Goal: Task Accomplishment & Management: Complete application form

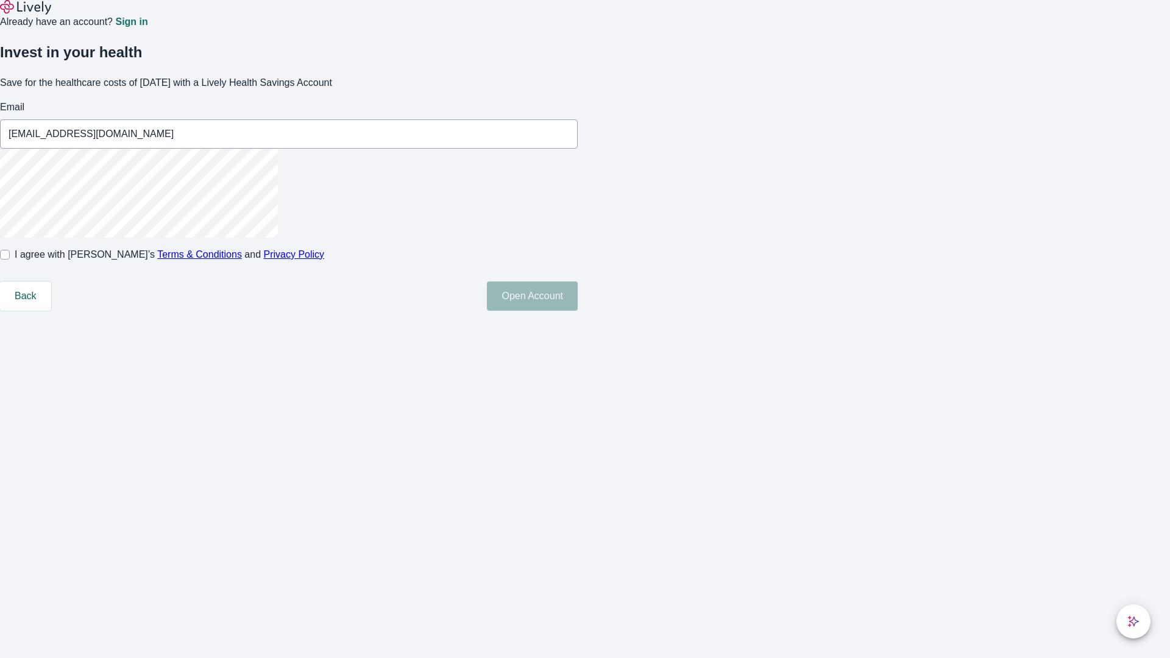
click at [10, 260] on input "I agree with Lively’s Terms & Conditions and Privacy Policy" at bounding box center [5, 255] width 10 height 10
checkbox input "true"
click at [578, 311] on button "Open Account" at bounding box center [532, 296] width 91 height 29
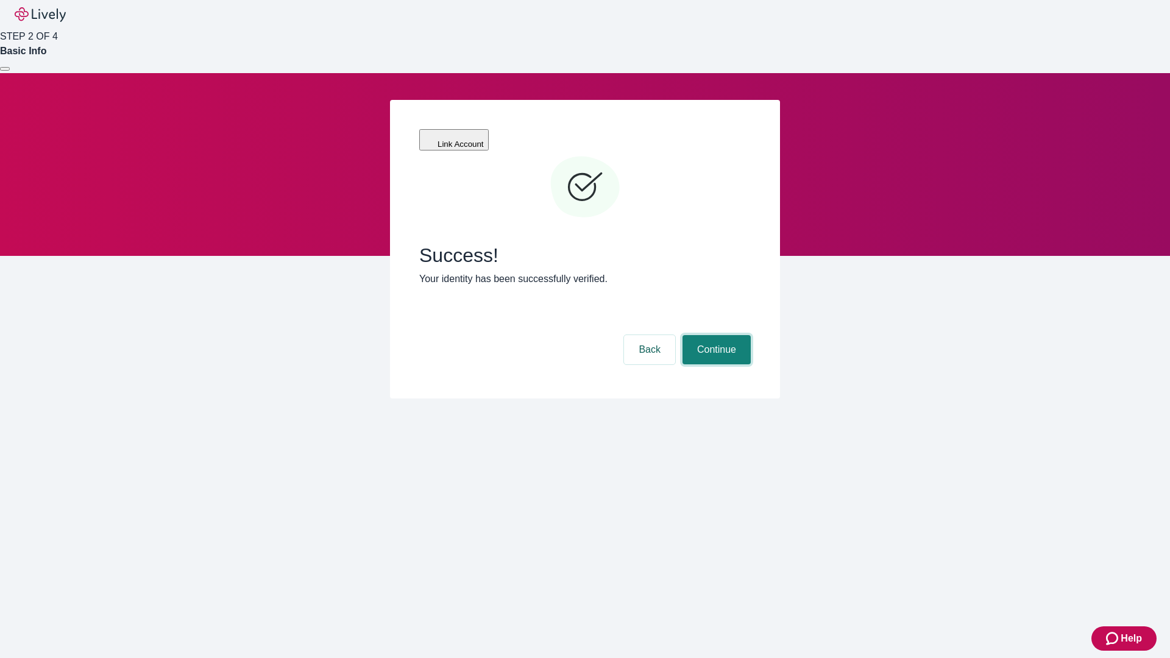
click at [715, 335] on button "Continue" at bounding box center [717, 349] width 68 height 29
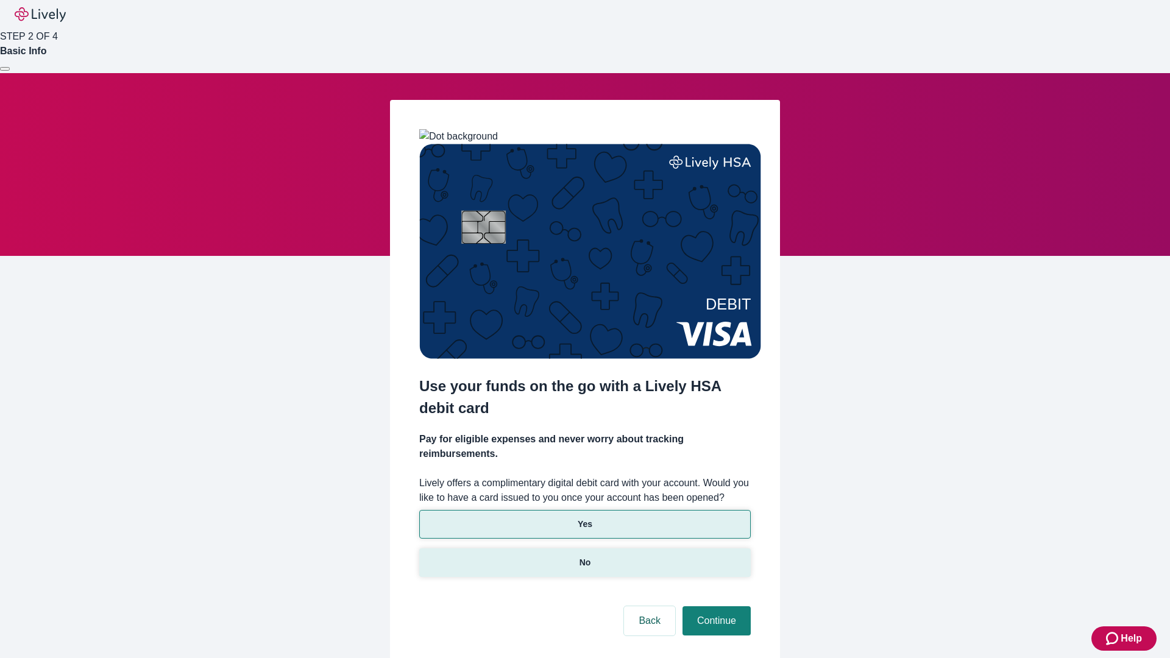
click at [584, 556] on p "No" at bounding box center [586, 562] width 12 height 13
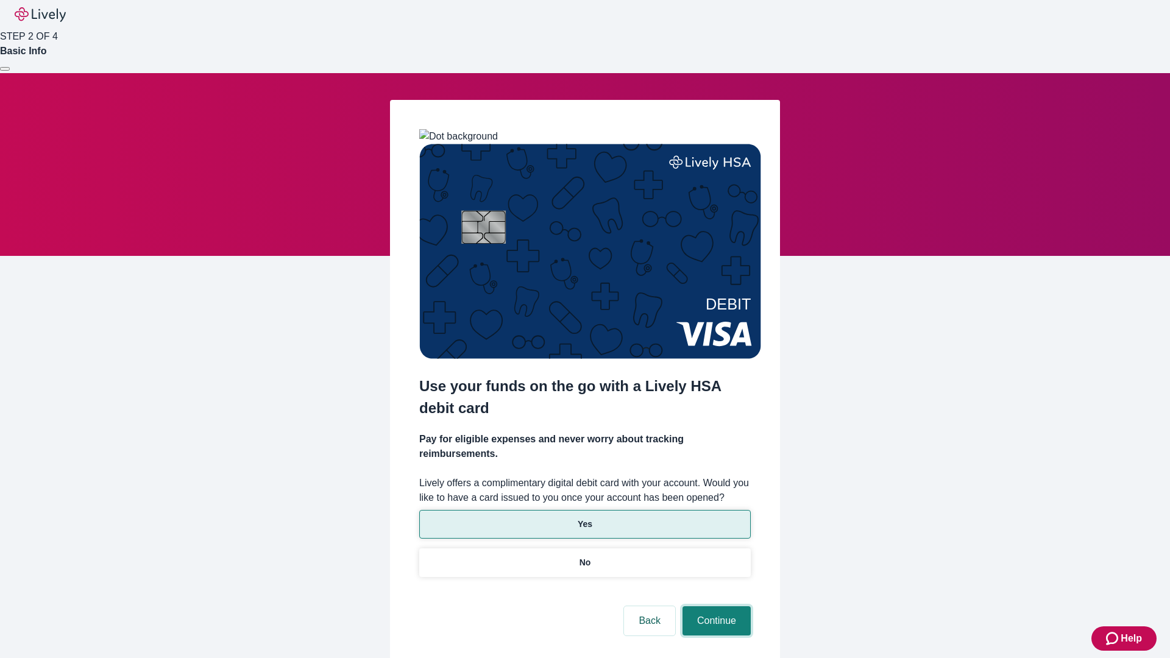
click at [715, 606] on button "Continue" at bounding box center [717, 620] width 68 height 29
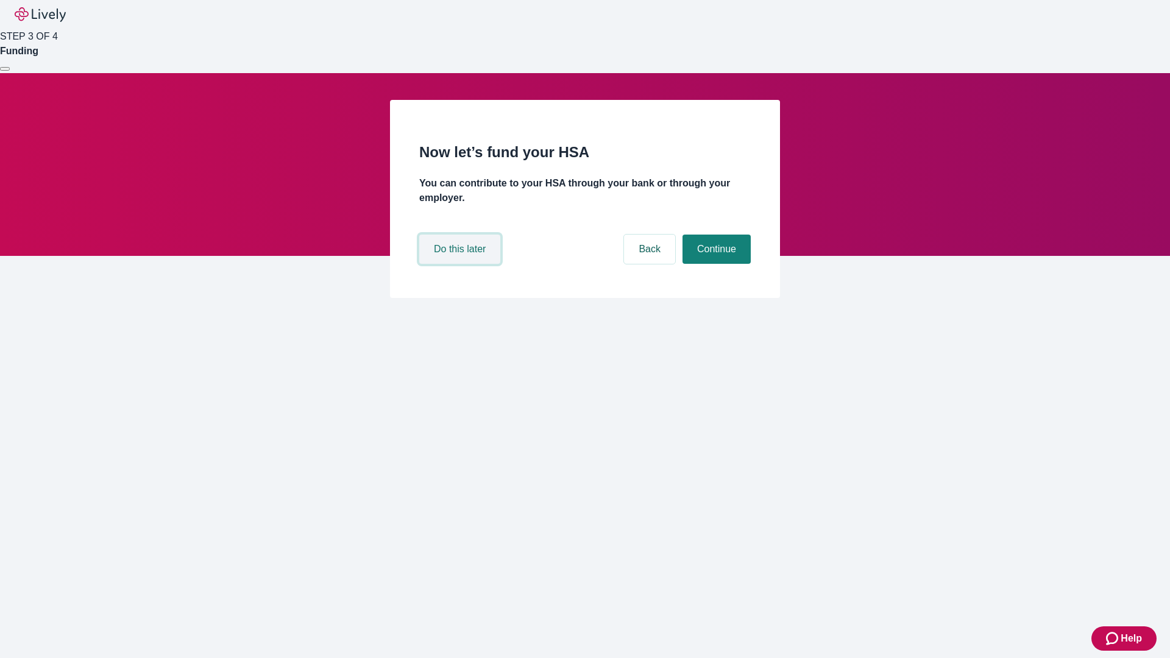
click at [461, 264] on button "Do this later" at bounding box center [459, 249] width 81 height 29
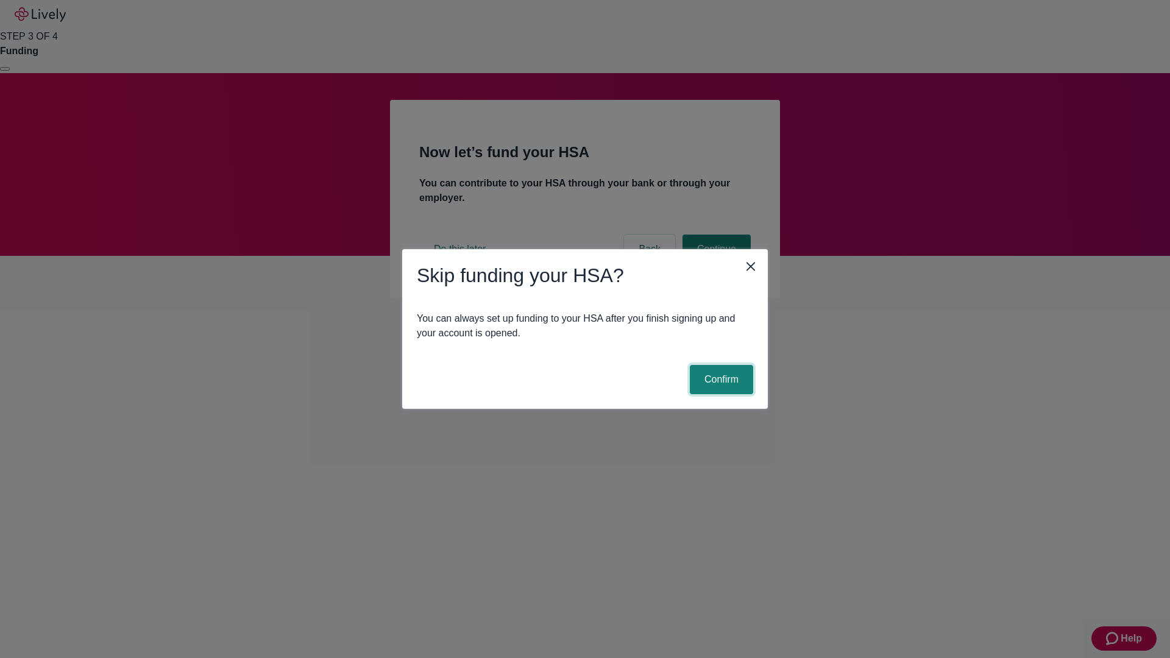
click at [720, 380] on button "Confirm" at bounding box center [721, 379] width 63 height 29
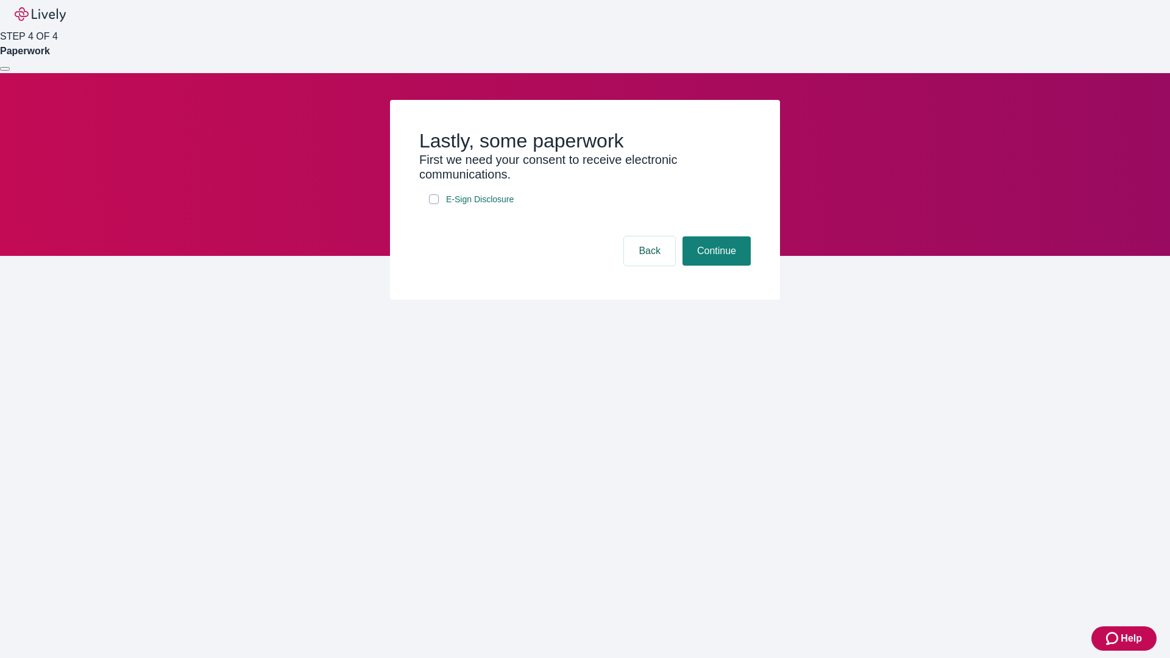
click at [434, 204] on input "E-Sign Disclosure" at bounding box center [434, 199] width 10 height 10
checkbox input "true"
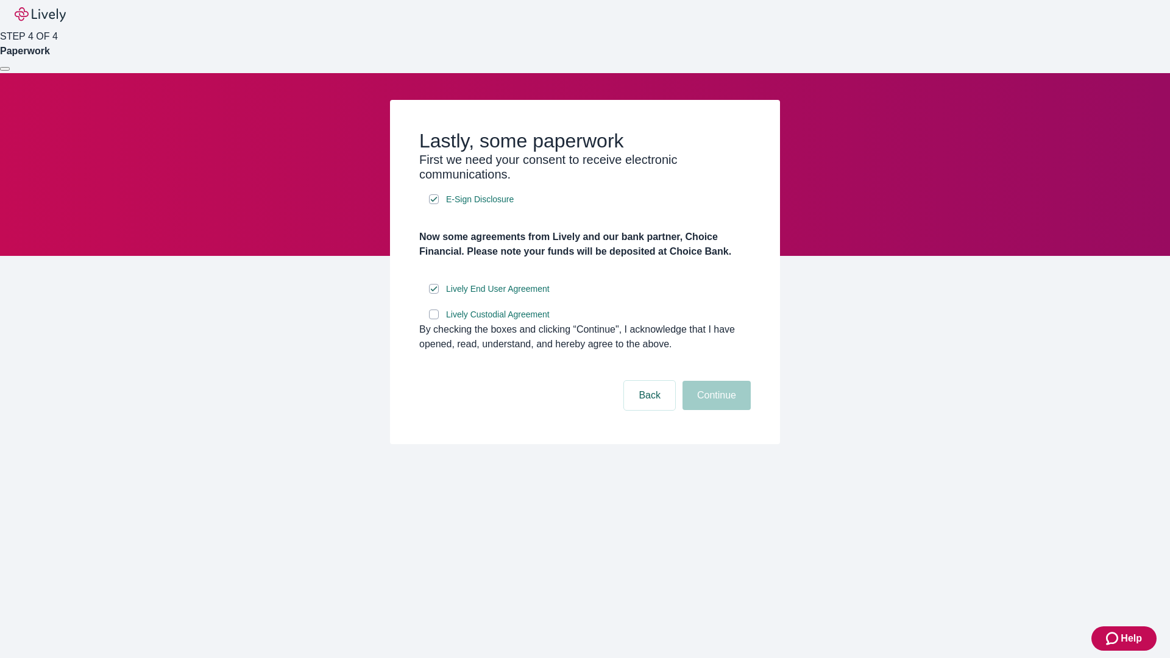
click at [434, 319] on input "Lively Custodial Agreement" at bounding box center [434, 315] width 10 height 10
checkbox input "true"
click at [715, 410] on button "Continue" at bounding box center [717, 395] width 68 height 29
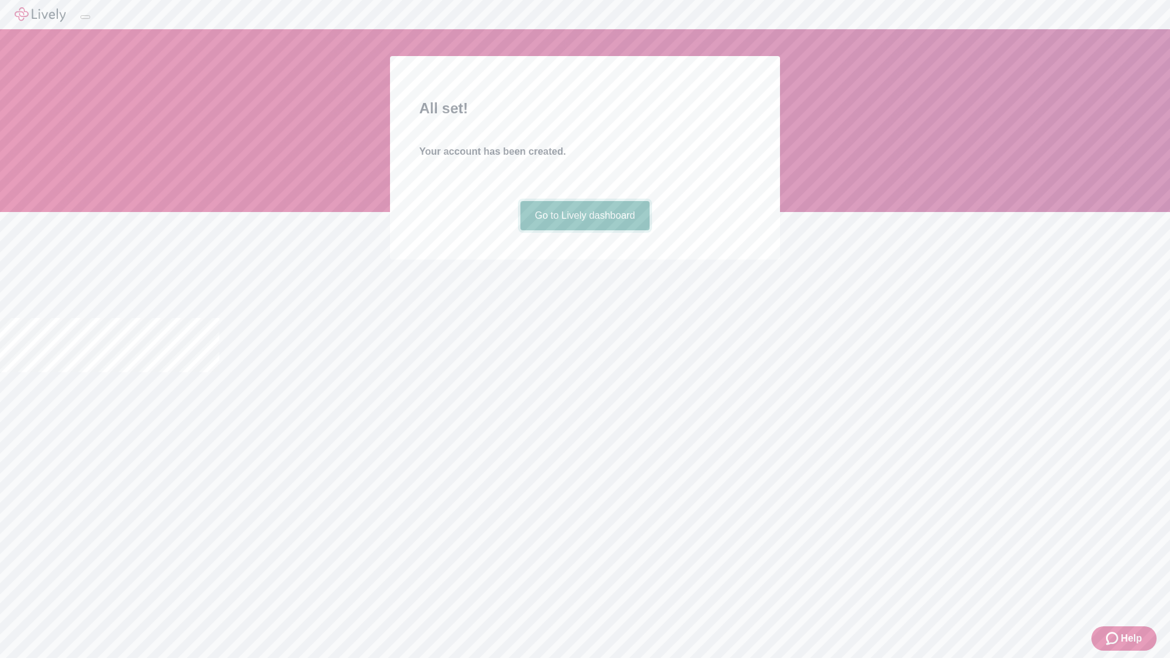
click at [584, 230] on link "Go to Lively dashboard" at bounding box center [585, 215] width 130 height 29
